Goal: Use online tool/utility: Utilize a website feature to perform a specific function

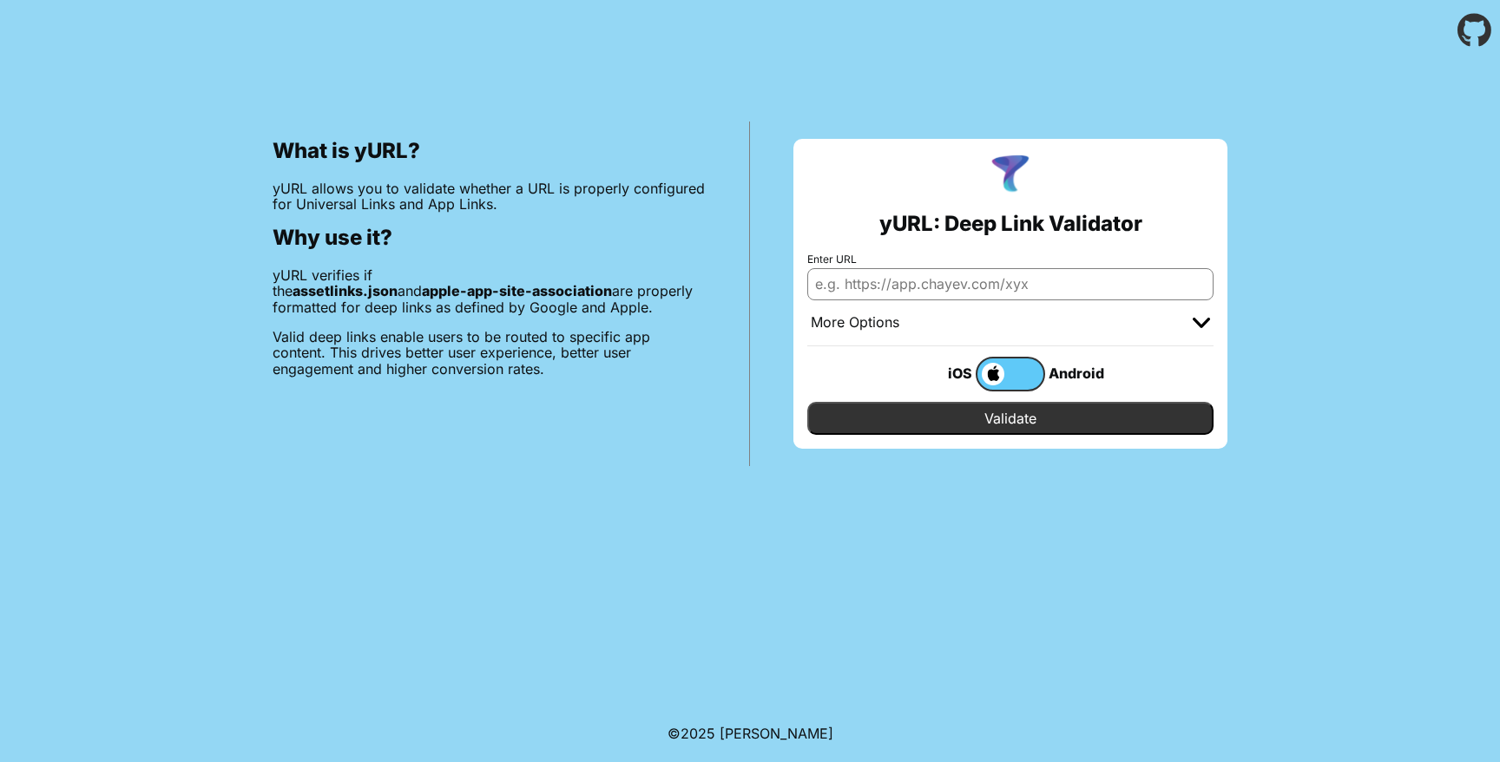
click at [1029, 281] on input "Enter URL" at bounding box center [1010, 283] width 406 height 31
type input "www.netflix.com/puzzled"
click at [807, 402] on input "Validate" at bounding box center [1010, 418] width 406 height 33
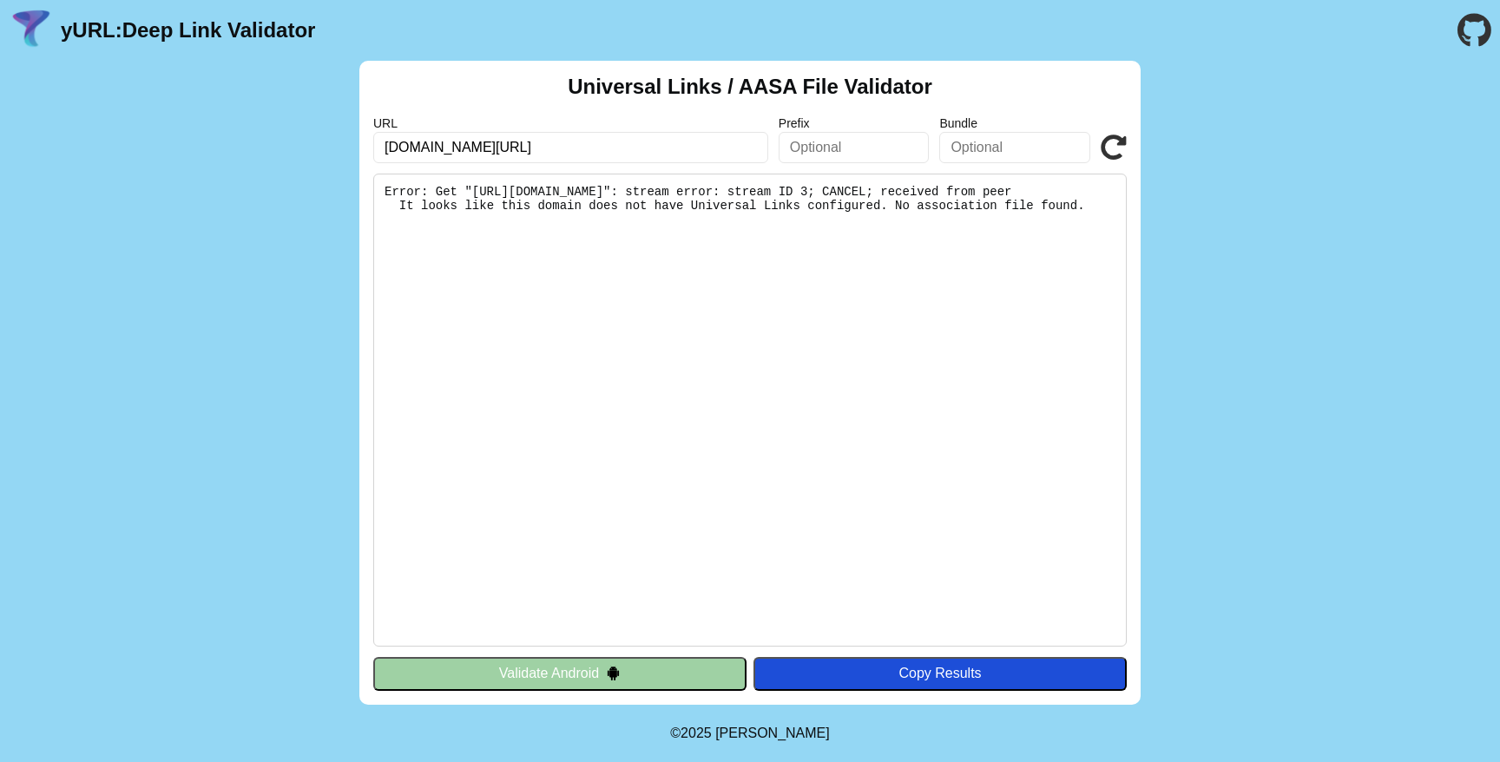
click at [850, 190] on pre "Error: Get "[URL][DOMAIN_NAME]": stream error: stream ID 3; CANCEL; received fr…" at bounding box center [749, 410] width 753 height 473
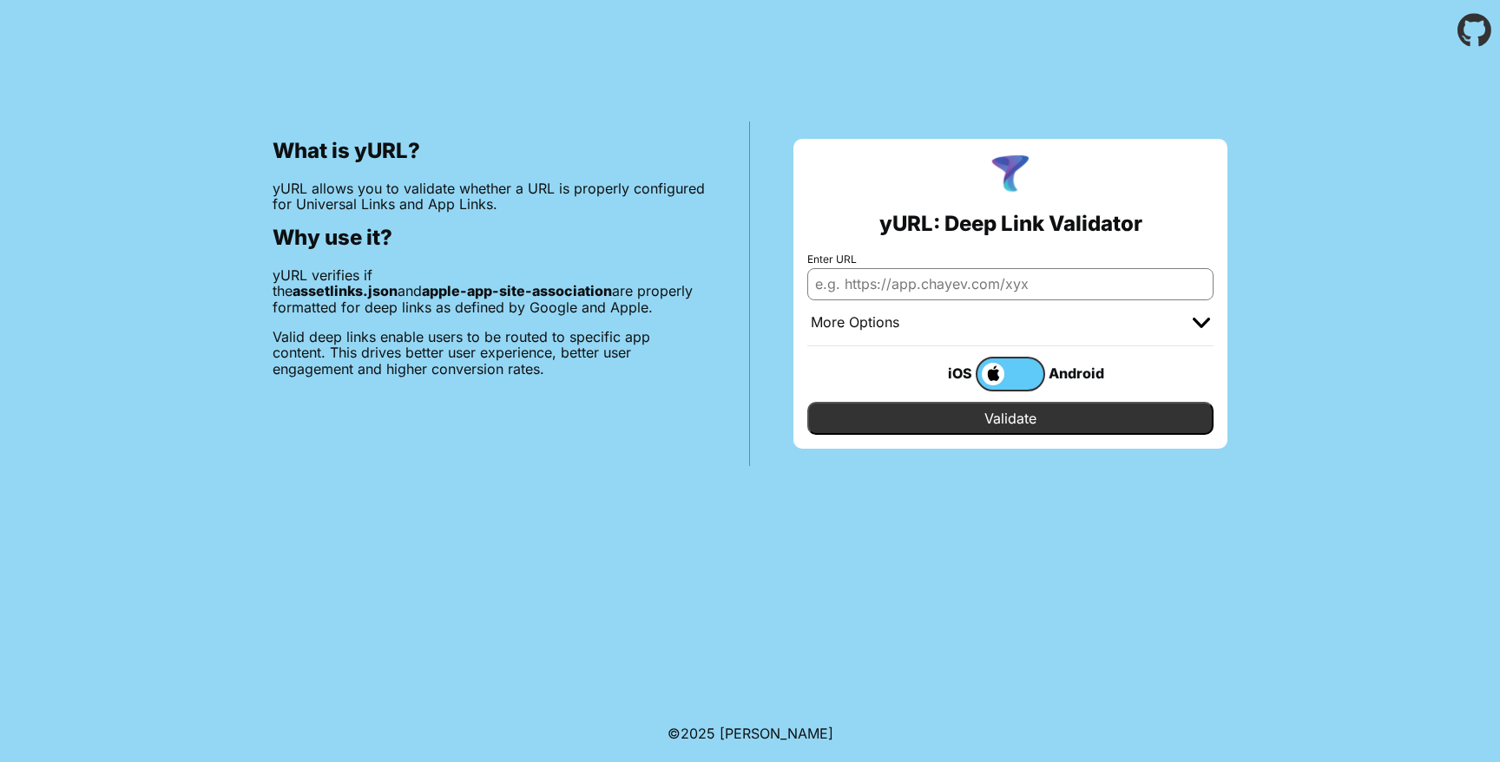
click at [924, 283] on input "Enter URL" at bounding box center [1010, 283] width 406 height 31
click at [1156, 317] on div "More Options" at bounding box center [1010, 323] width 406 height 46
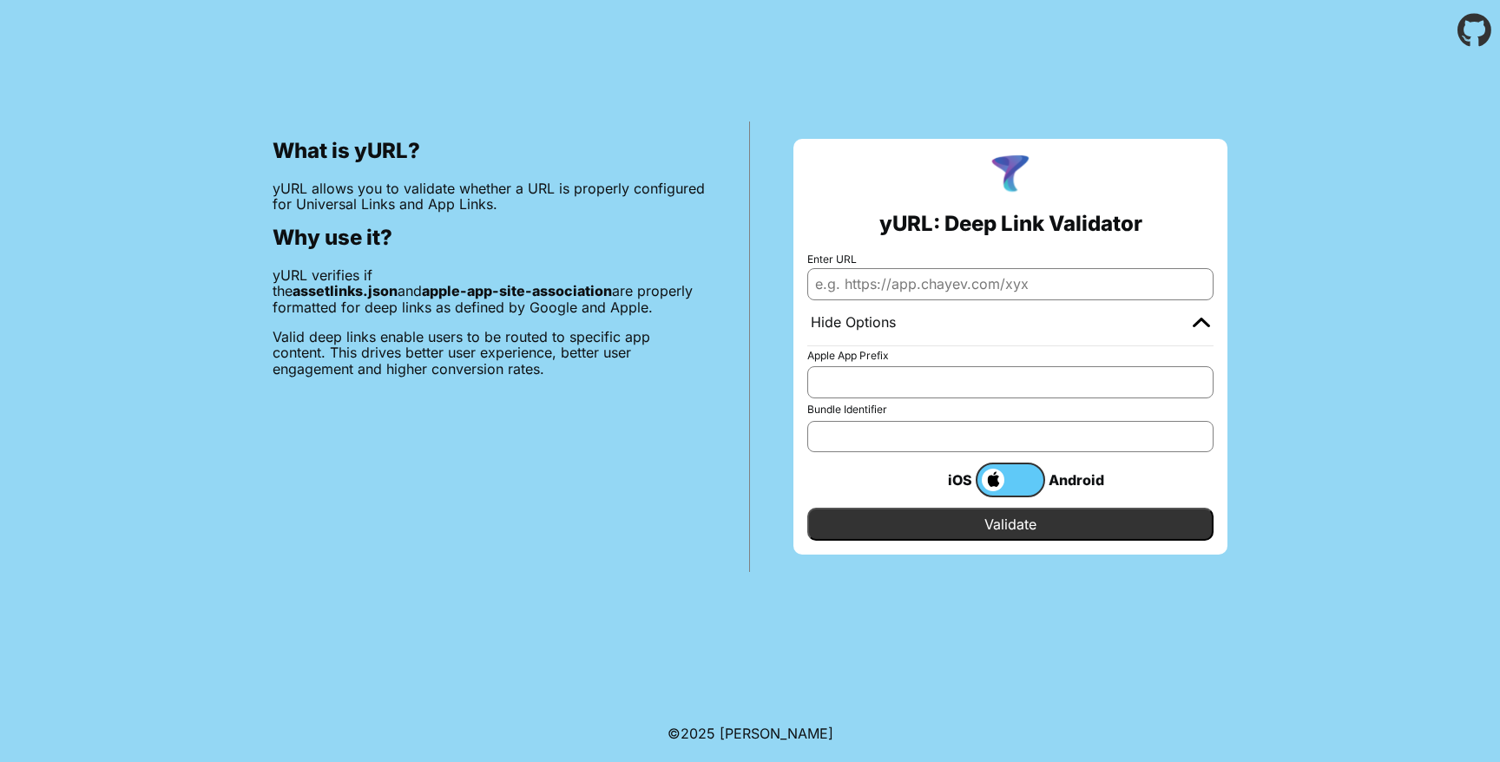
click at [881, 437] on input "Bundle Identifier" at bounding box center [1010, 436] width 406 height 31
paste input "com.netflix.NGP.NetflixPuzzled"
type input "com.netflix.NGP.NetflixPuzzled"
click at [918, 294] on input "Enter URL" at bounding box center [1010, 283] width 406 height 31
type input "[DOMAIN_NAME]"
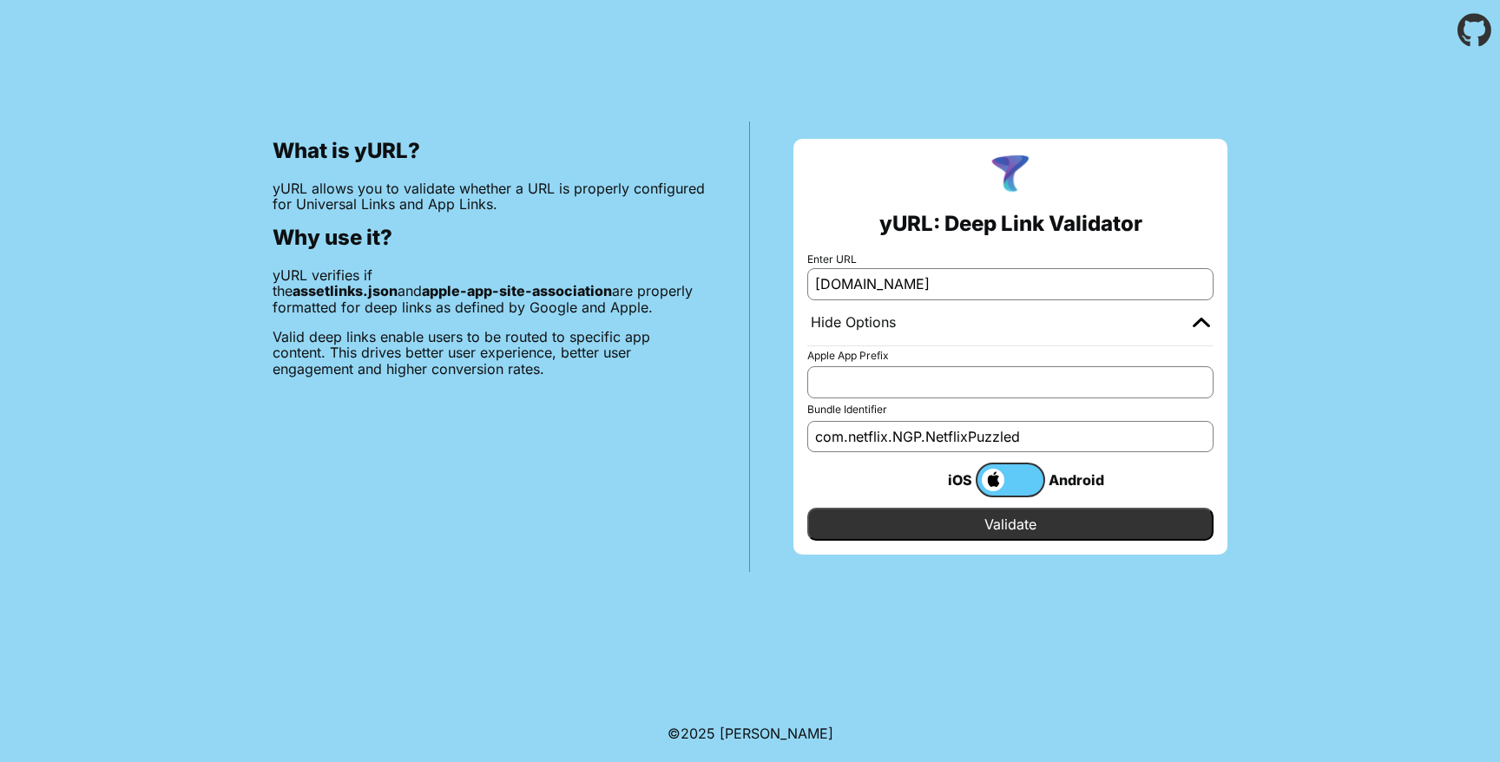
click at [944, 534] on input "Validate" at bounding box center [1010, 524] width 406 height 33
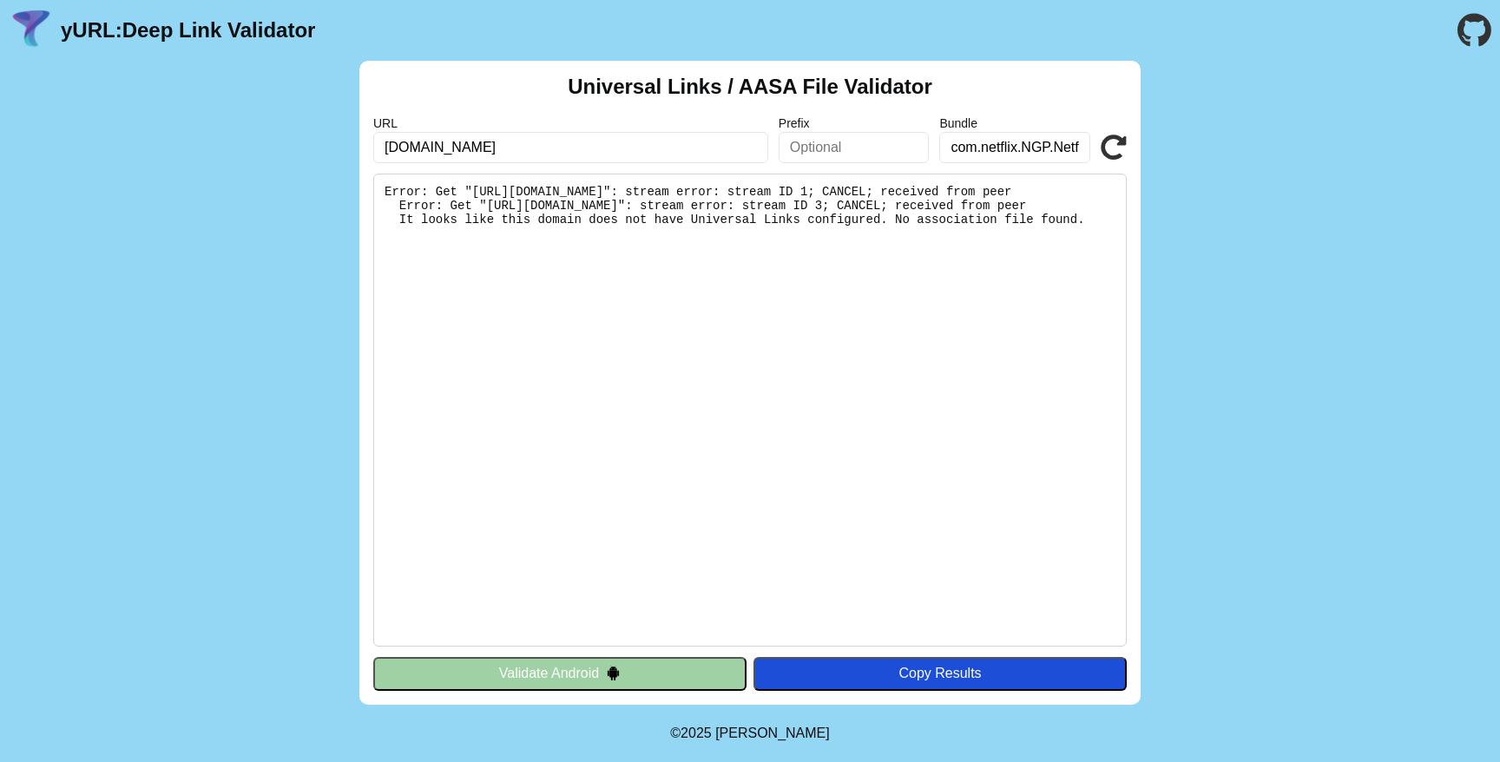
click at [936, 187] on pre "Error: Get "[URL][DOMAIN_NAME]": stream error: stream ID 1; CANCEL; received fr…" at bounding box center [749, 410] width 753 height 473
drag, startPoint x: 939, startPoint y: 193, endPoint x: 488, endPoint y: 186, distance: 451.4
click at [488, 186] on pre "Error: Get "[URL][DOMAIN_NAME]": stream error: stream ID 1; CANCEL; received fr…" at bounding box center [749, 410] width 753 height 473
copy pre "[URL][DOMAIN_NAME]"
